Goal: Task Accomplishment & Management: Manage account settings

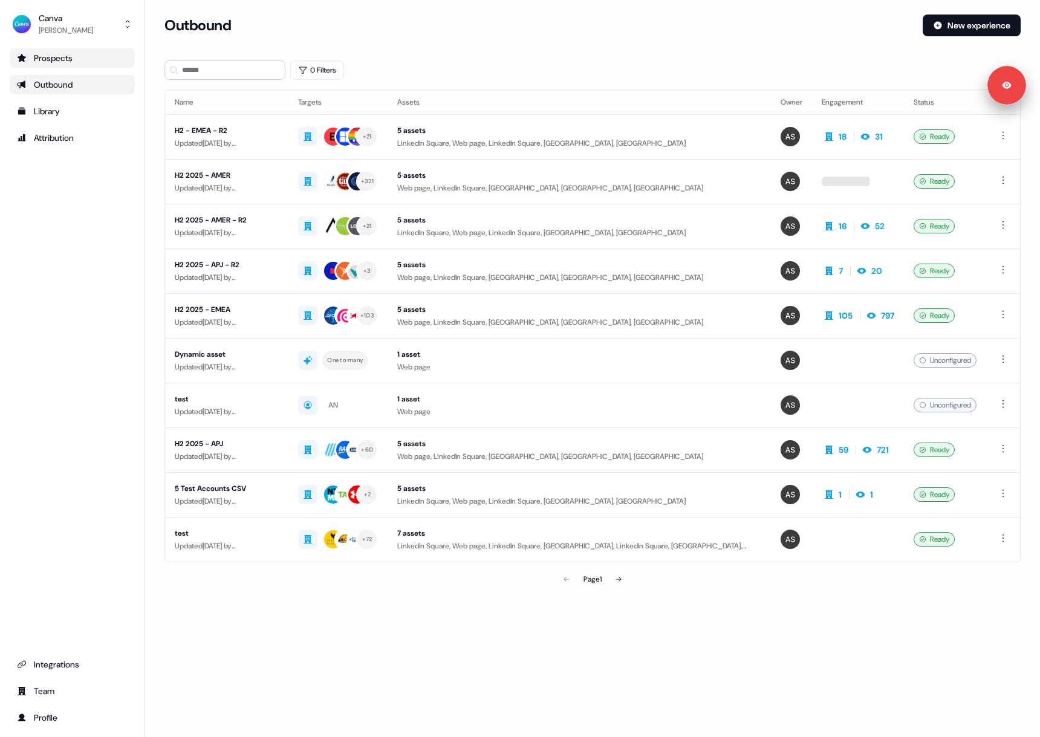
click at [68, 57] on div "Prospects" at bounding box center [72, 58] width 111 height 12
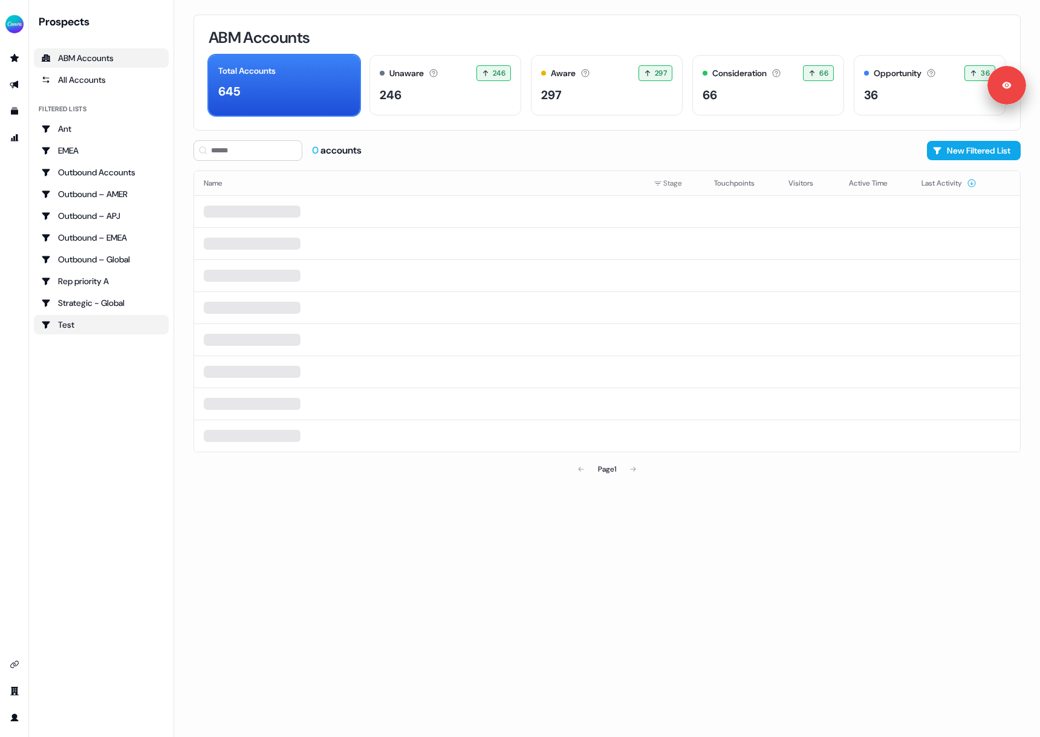
click at [119, 322] on div "Test" at bounding box center [101, 325] width 120 height 12
click at [1012, 152] on html "Signed in as [PERSON_NAME] Sign out For the best experience switch devices to a…" at bounding box center [520, 368] width 1040 height 737
click at [998, 174] on div "Delete" at bounding box center [981, 175] width 71 height 19
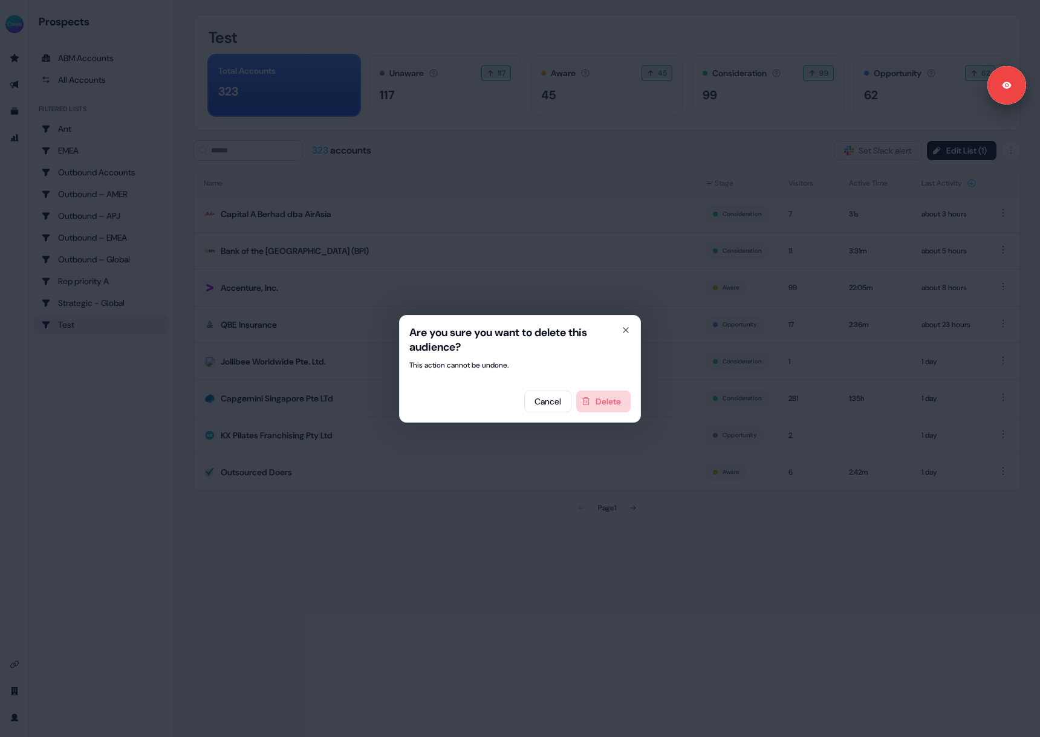
click at [606, 398] on button "Delete" at bounding box center [603, 402] width 54 height 22
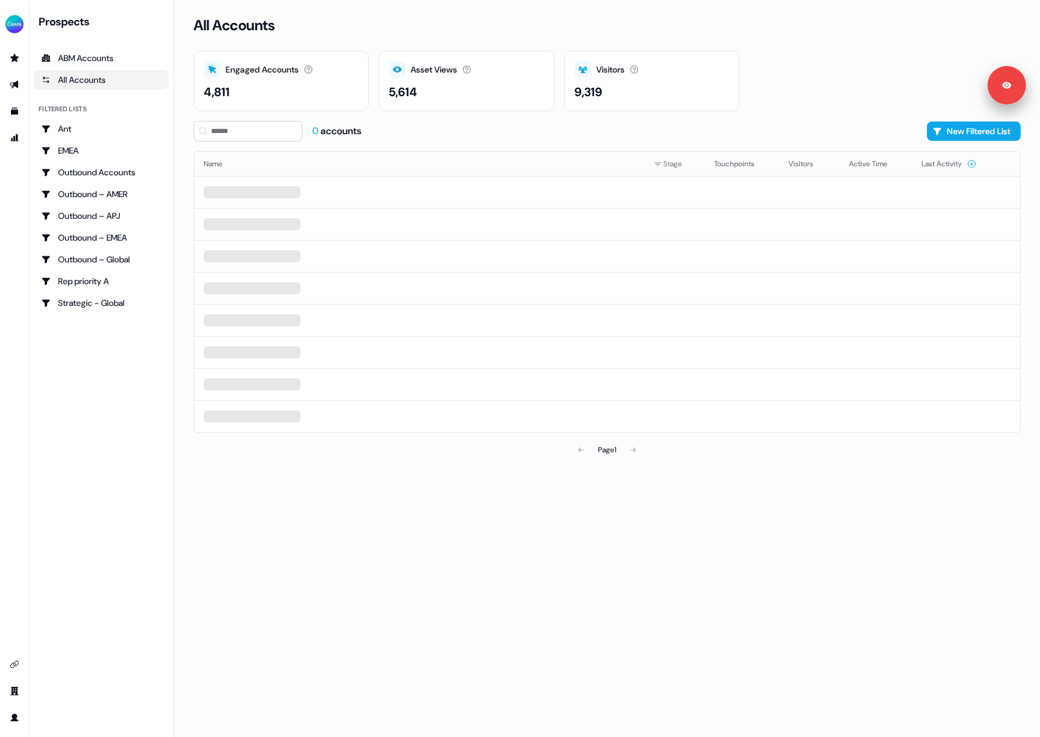
click at [91, 381] on div "Prospects ABM Accounts All Accounts Filtered lists Ant EMEA Outbound Accounts O…" at bounding box center [101, 369] width 135 height 708
